Goal: Obtain resource: Obtain resource

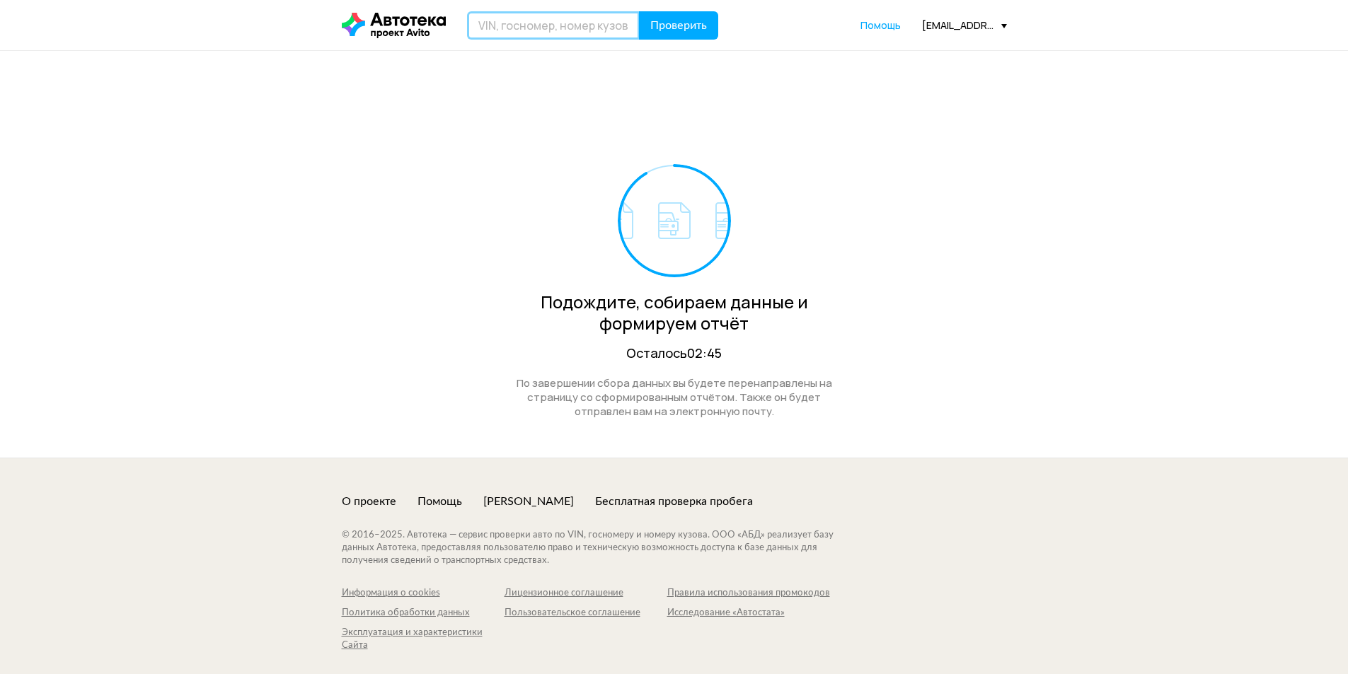
click at [525, 13] on input "text" at bounding box center [553, 25] width 173 height 28
drag, startPoint x: 518, startPoint y: 21, endPoint x: 454, endPoint y: 28, distance: 64.2
click at [454, 28] on div "V020 Проверить" at bounding box center [530, 25] width 377 height 28
type input "М020ТХ99"
click at [655, 26] on span "Проверить" at bounding box center [678, 25] width 57 height 11
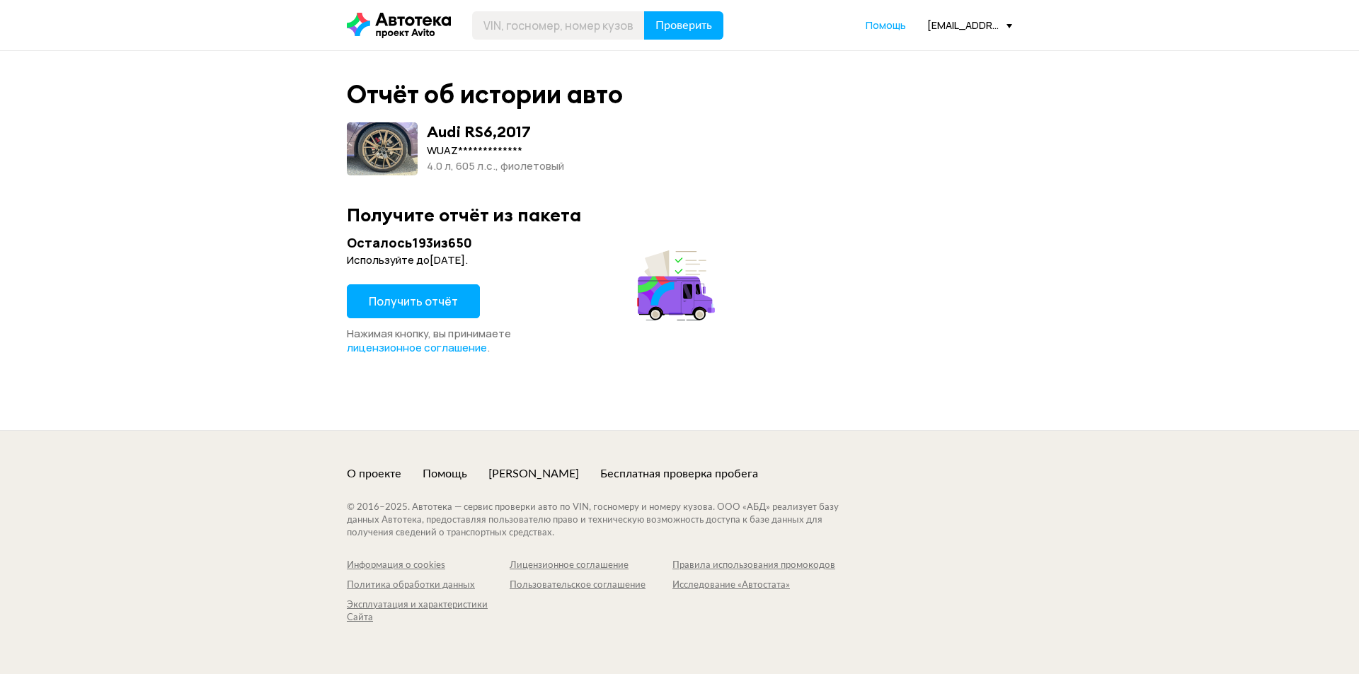
click at [397, 300] on span "Получить отчёт" at bounding box center [413, 302] width 89 height 16
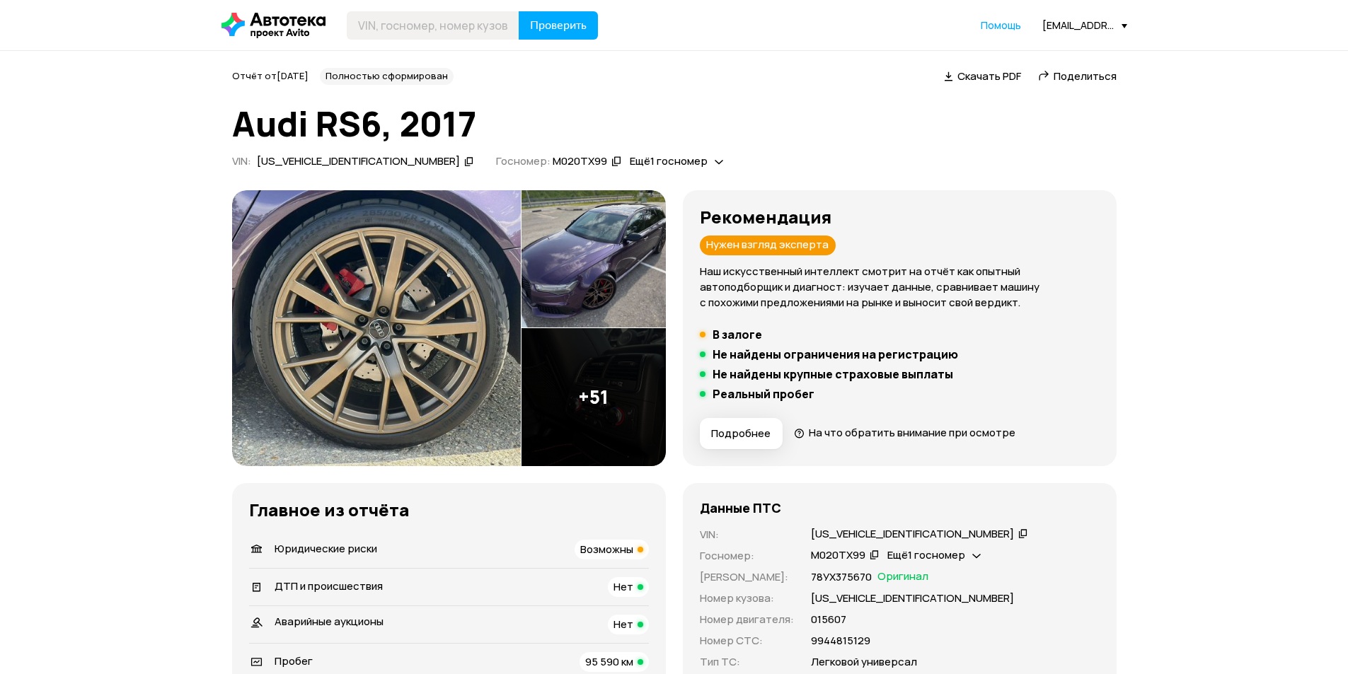
scroll to position [71, 0]
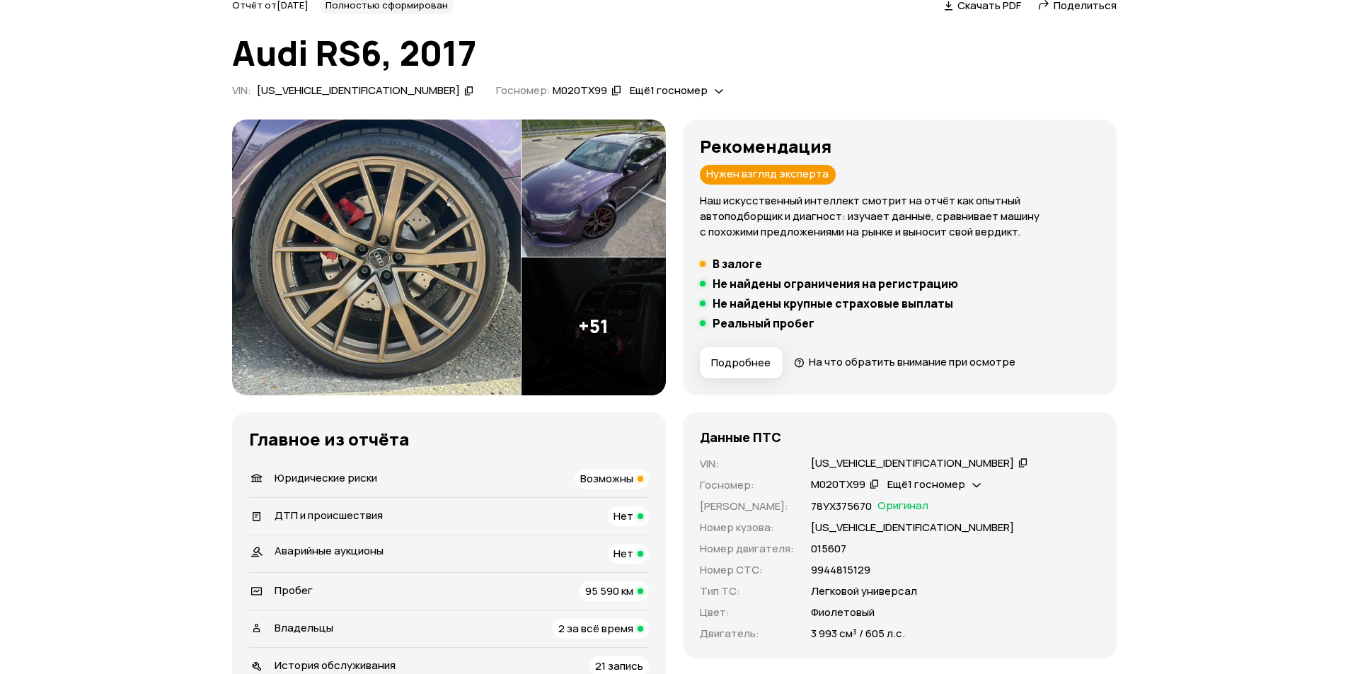
drag, startPoint x: 127, startPoint y: 347, endPoint x: 146, endPoint y: 342, distance: 19.1
